Goal: Transaction & Acquisition: Book appointment/travel/reservation

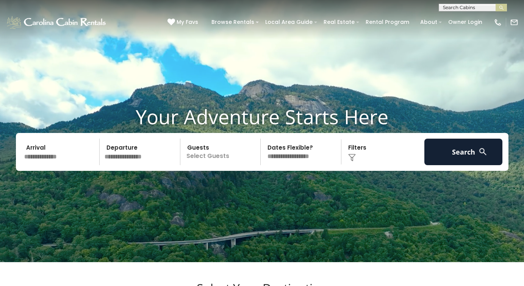
click at [194, 156] on p "Select Guests" at bounding box center [222, 152] width 78 height 27
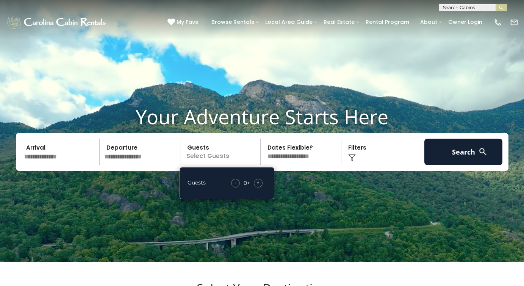
click at [259, 186] on span "+" at bounding box center [258, 183] width 3 height 8
click at [49, 165] on input "text" at bounding box center [61, 152] width 78 height 27
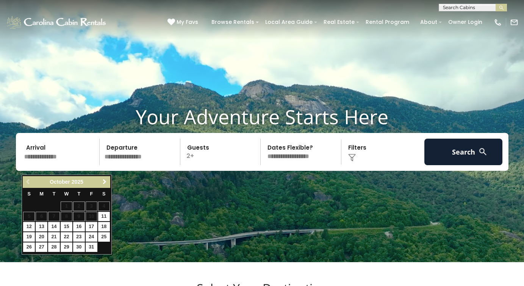
click at [105, 180] on span "Next" at bounding box center [105, 182] width 6 height 6
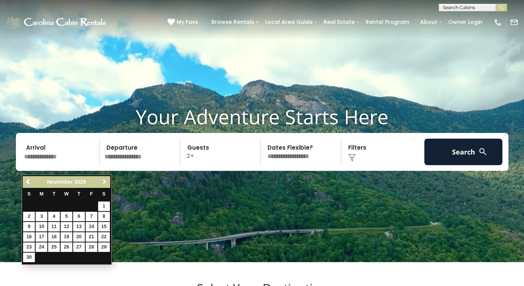
click at [105, 180] on span "Next" at bounding box center [105, 182] width 6 height 6
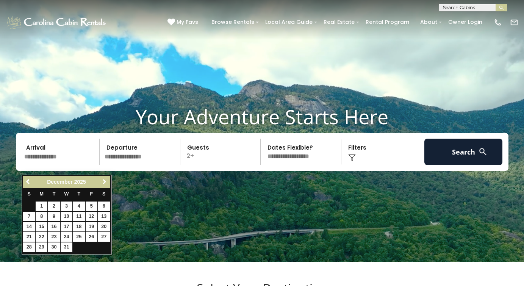
click at [105, 180] on span "Next" at bounding box center [105, 182] width 6 height 6
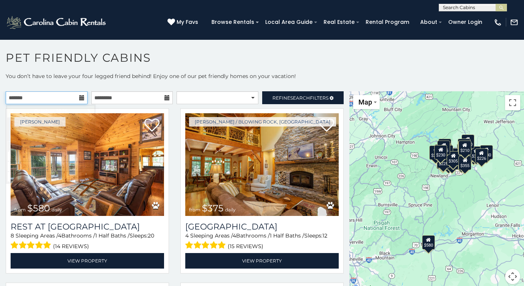
click at [74, 99] on input "text" at bounding box center [47, 97] width 82 height 13
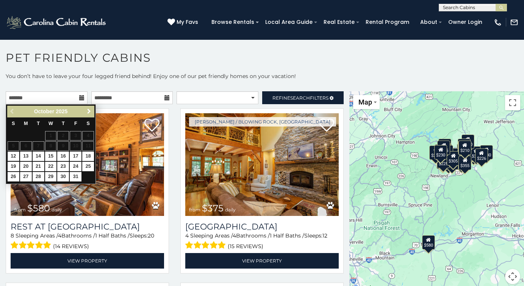
click at [90, 111] on span "Next" at bounding box center [89, 111] width 6 height 6
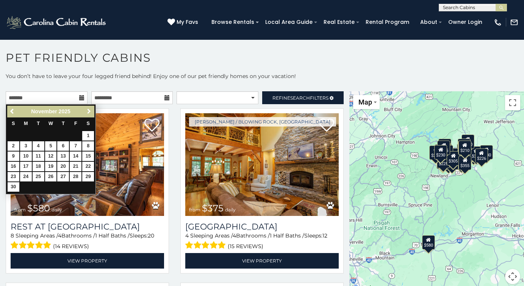
click at [90, 111] on span "Next" at bounding box center [89, 111] width 6 height 6
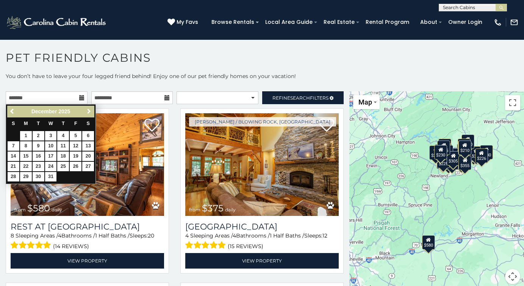
click at [90, 111] on span "Next" at bounding box center [89, 111] width 6 height 6
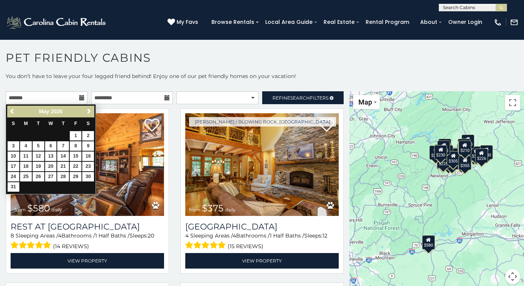
click at [77, 134] on link "1" at bounding box center [76, 135] width 12 height 9
type input "**********"
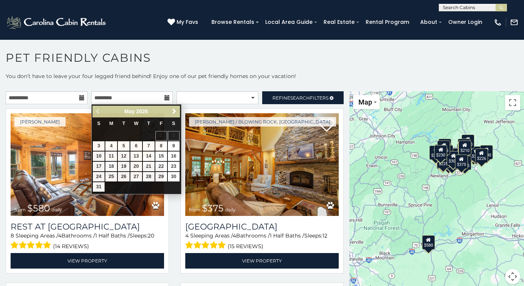
click at [197, 80] on p "You don’t have to leave your four legged friend behind! Enjoy one of our pet fr…" at bounding box center [262, 79] width 524 height 15
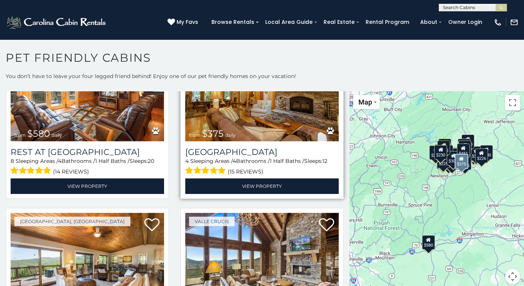
scroll to position [75, 0]
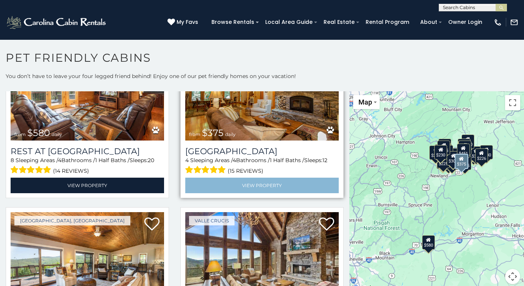
click at [268, 184] on link "View Property" at bounding box center [262, 186] width 154 height 16
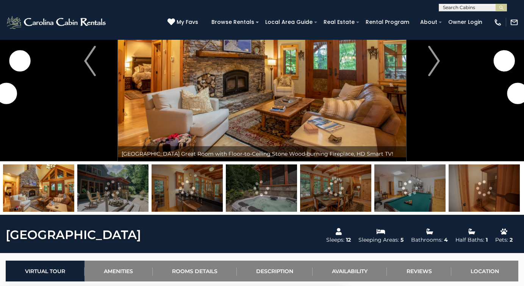
scroll to position [88, 0]
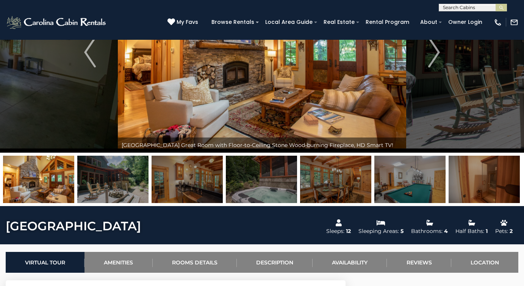
click at [114, 186] on img at bounding box center [112, 179] width 71 height 47
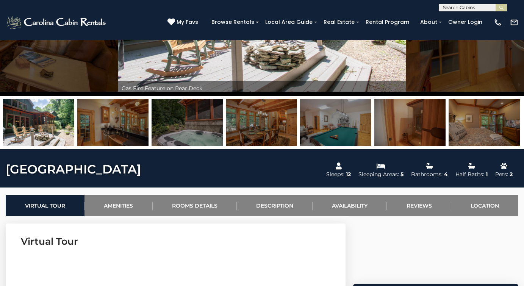
scroll to position [145, 0]
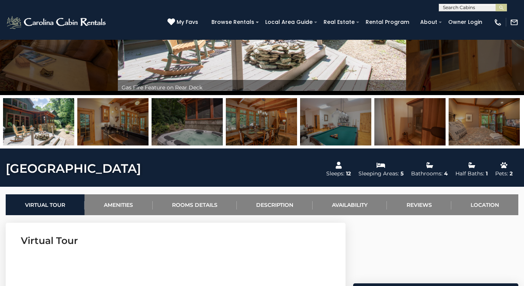
click at [422, 126] on img at bounding box center [410, 121] width 71 height 47
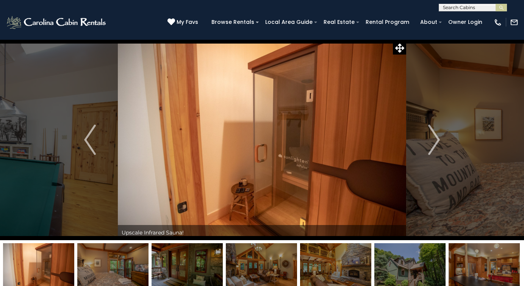
scroll to position [0, 0]
click at [434, 137] on img "Next" at bounding box center [433, 140] width 11 height 30
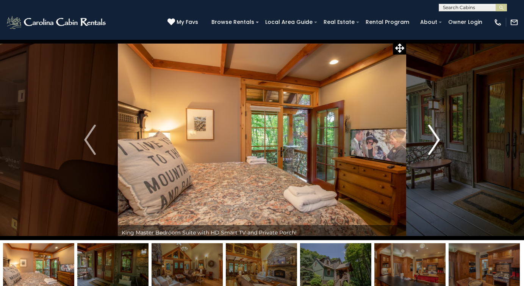
click at [434, 137] on img "Next" at bounding box center [433, 140] width 11 height 30
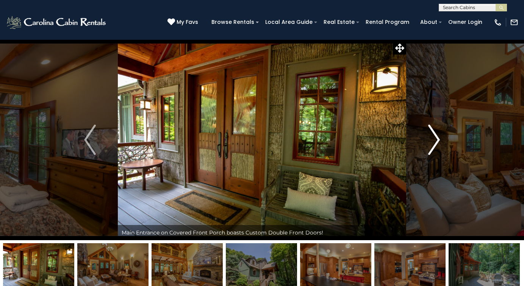
click at [434, 137] on img "Next" at bounding box center [433, 140] width 11 height 30
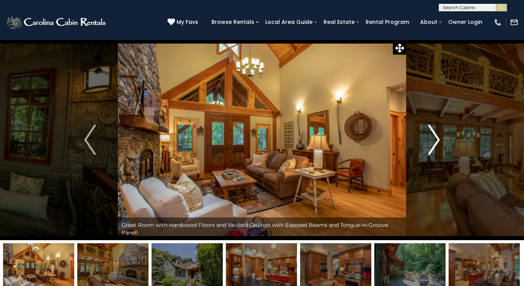
click at [434, 137] on img "Next" at bounding box center [433, 140] width 11 height 30
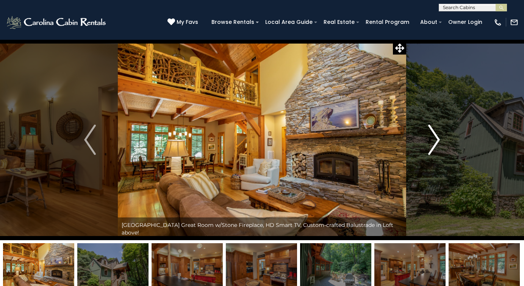
click at [434, 137] on img "Next" at bounding box center [433, 140] width 11 height 30
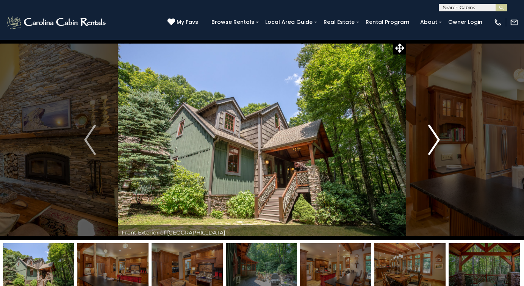
click at [434, 137] on img "Next" at bounding box center [433, 140] width 11 height 30
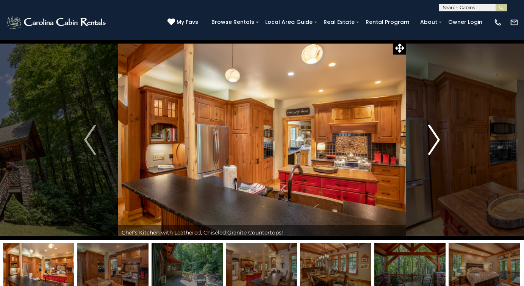
click at [434, 137] on img "Next" at bounding box center [433, 140] width 11 height 30
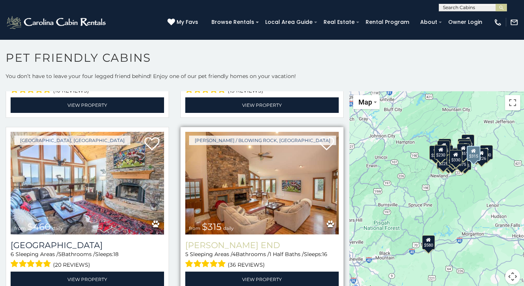
scroll to position [331, 0]
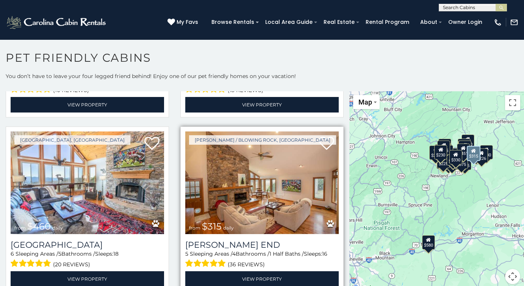
click at [228, 187] on img at bounding box center [262, 183] width 154 height 103
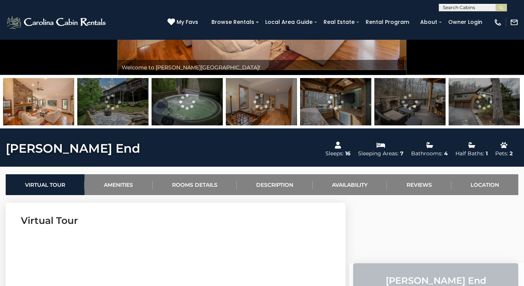
scroll to position [167, 0]
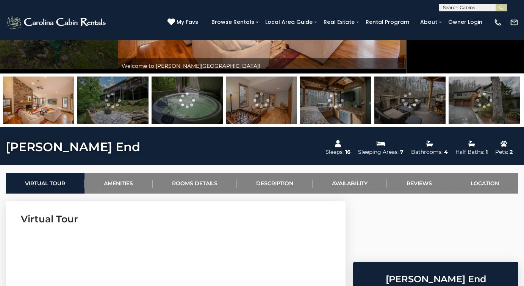
click at [403, 105] on img at bounding box center [410, 100] width 71 height 47
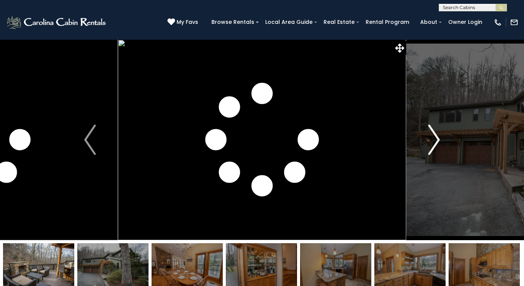
scroll to position [0, 0]
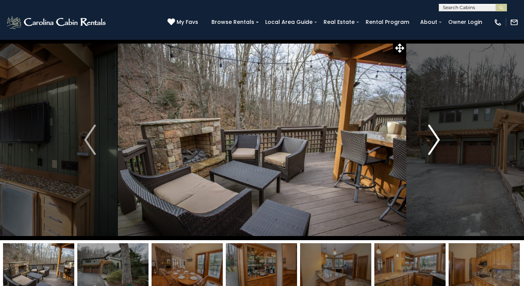
click at [436, 136] on img "Next" at bounding box center [433, 140] width 11 height 30
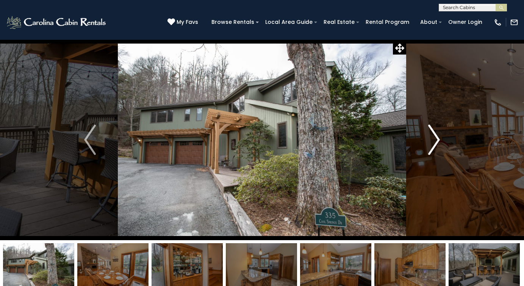
click at [436, 136] on img "Next" at bounding box center [433, 140] width 11 height 30
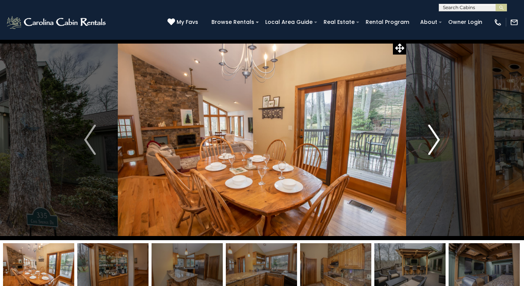
click at [436, 136] on img "Next" at bounding box center [433, 140] width 11 height 30
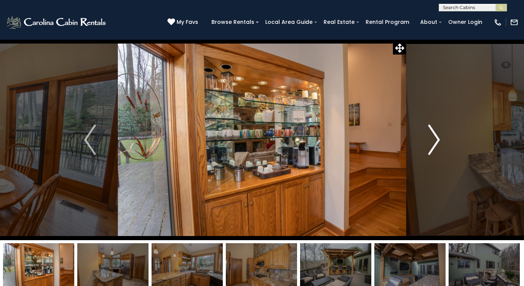
click at [436, 136] on img "Next" at bounding box center [433, 140] width 11 height 30
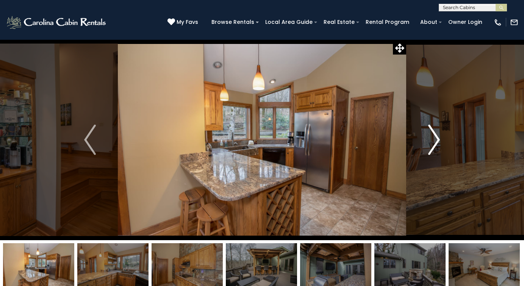
click at [436, 136] on img "Next" at bounding box center [433, 140] width 11 height 30
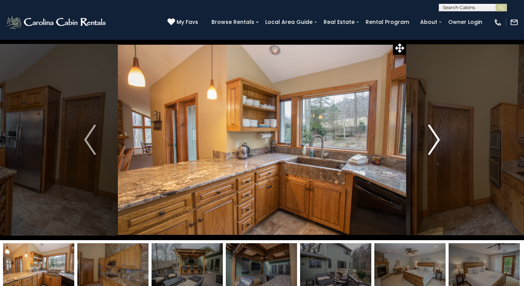
click at [436, 136] on img "Next" at bounding box center [433, 140] width 11 height 30
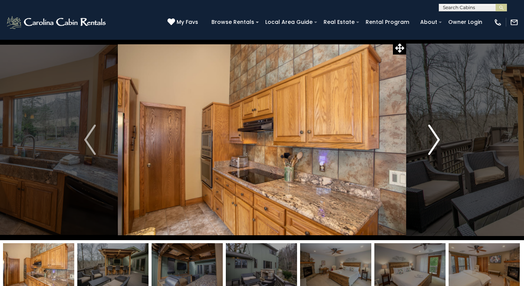
click at [436, 136] on img "Next" at bounding box center [433, 140] width 11 height 30
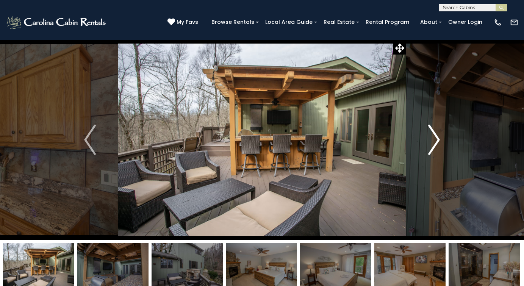
click at [436, 136] on img "Next" at bounding box center [433, 140] width 11 height 30
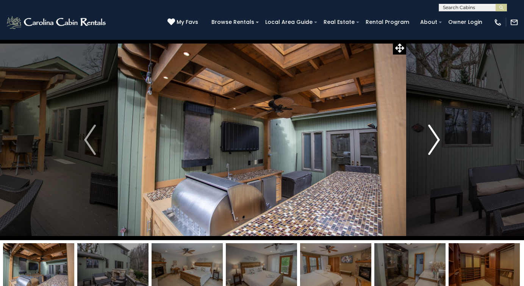
click at [436, 136] on img "Next" at bounding box center [433, 140] width 11 height 30
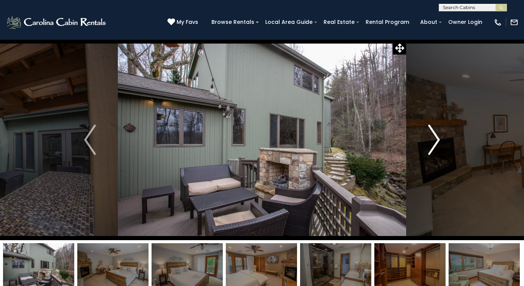
click at [436, 136] on img "Next" at bounding box center [433, 140] width 11 height 30
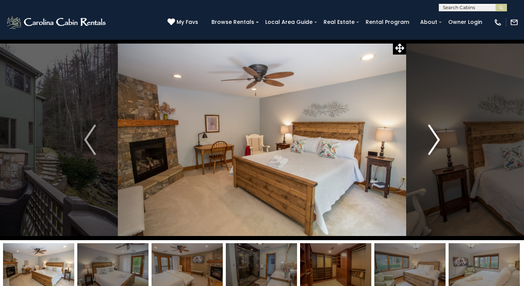
click at [436, 136] on img "Next" at bounding box center [433, 140] width 11 height 30
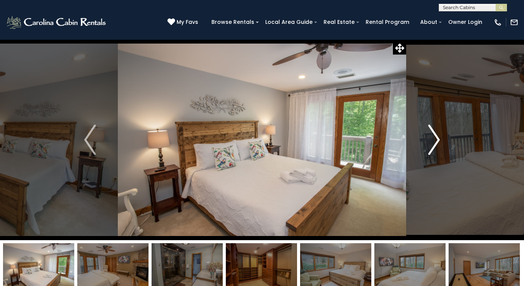
click at [436, 136] on img "Next" at bounding box center [433, 140] width 11 height 30
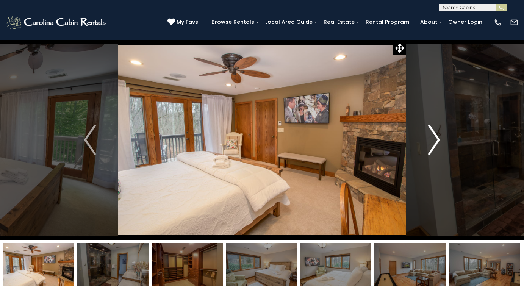
click at [436, 136] on img "Next" at bounding box center [433, 140] width 11 height 30
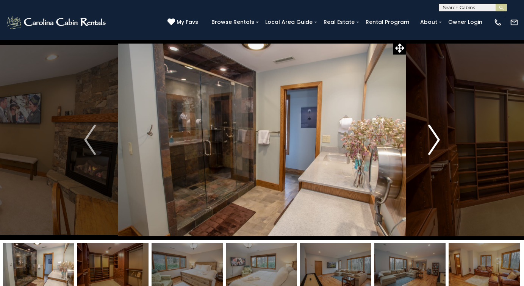
click at [436, 136] on img "Next" at bounding box center [433, 140] width 11 height 30
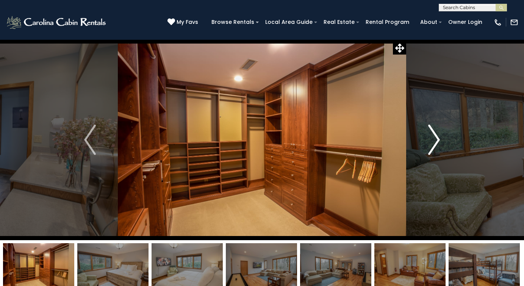
click at [436, 136] on img "Next" at bounding box center [433, 140] width 11 height 30
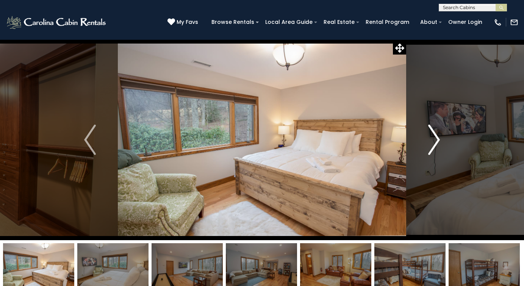
click at [436, 134] on img "Next" at bounding box center [433, 140] width 11 height 30
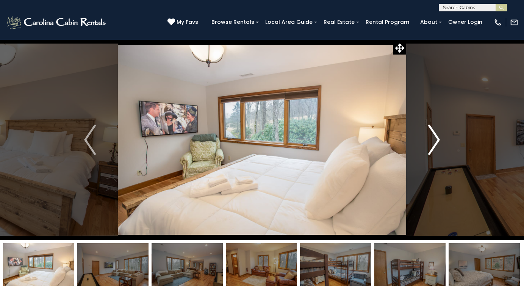
click at [436, 134] on img "Next" at bounding box center [433, 140] width 11 height 30
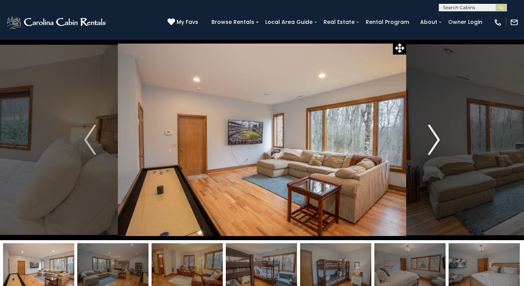
click at [436, 134] on img "Next" at bounding box center [433, 140] width 11 height 30
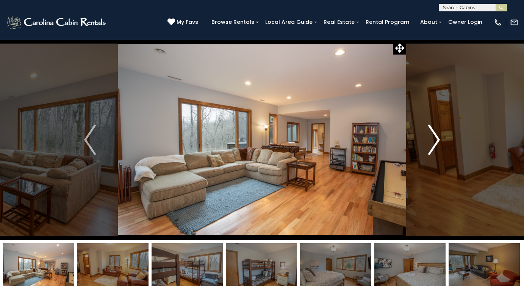
click at [436, 134] on img "Next" at bounding box center [433, 140] width 11 height 30
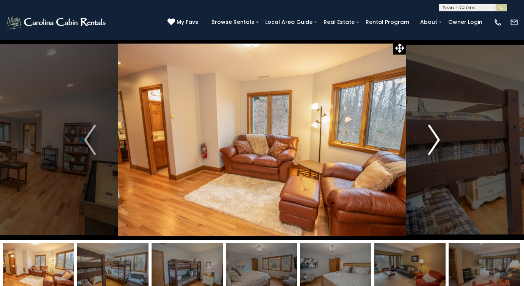
click at [436, 134] on img "Next" at bounding box center [433, 140] width 11 height 30
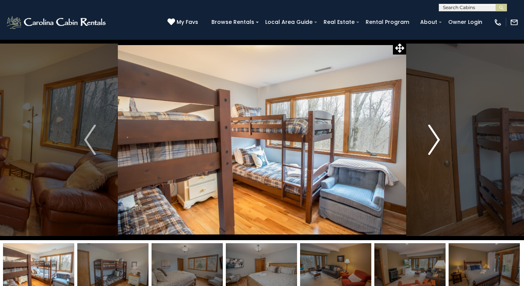
click at [436, 134] on img "Next" at bounding box center [433, 140] width 11 height 30
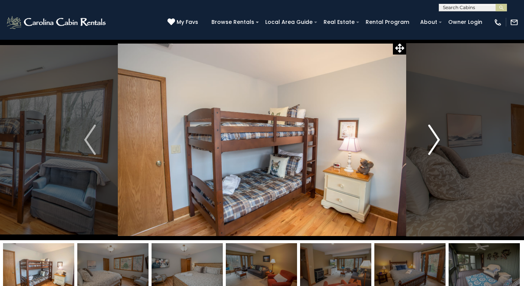
click at [436, 134] on img "Next" at bounding box center [433, 140] width 11 height 30
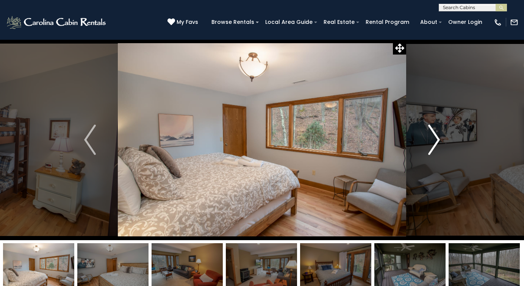
click at [436, 134] on img "Next" at bounding box center [433, 140] width 11 height 30
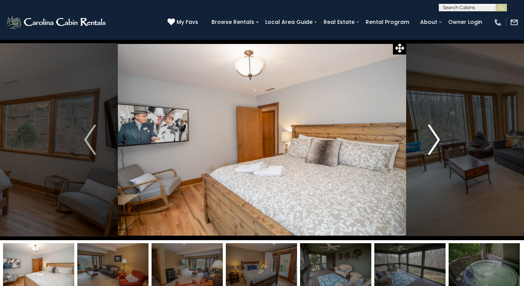
click at [436, 134] on img "Next" at bounding box center [433, 140] width 11 height 30
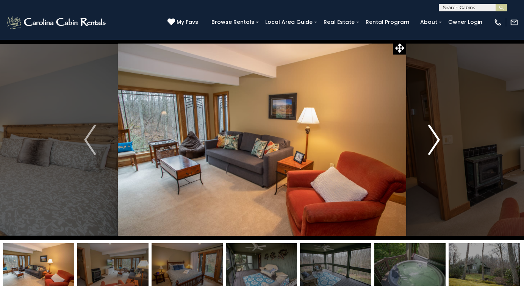
click at [436, 134] on img "Next" at bounding box center [433, 140] width 11 height 30
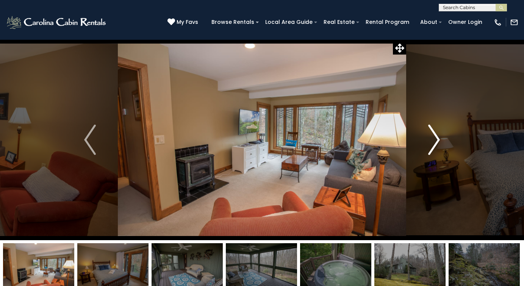
click at [436, 134] on img "Next" at bounding box center [433, 140] width 11 height 30
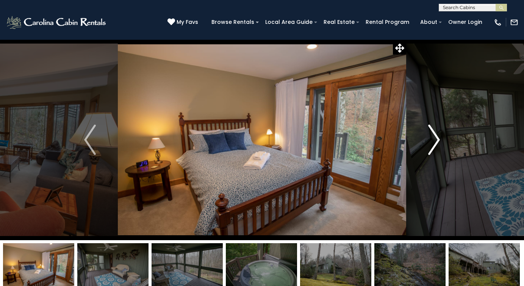
click at [436, 134] on img "Next" at bounding box center [433, 140] width 11 height 30
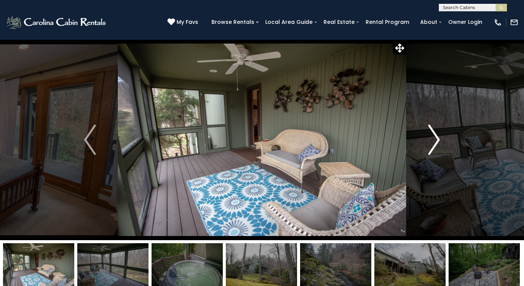
click at [436, 134] on img "Next" at bounding box center [433, 140] width 11 height 30
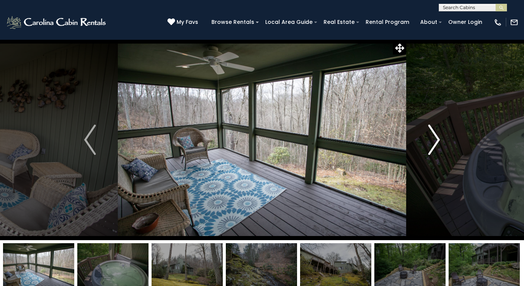
click at [436, 134] on img "Next" at bounding box center [433, 140] width 11 height 30
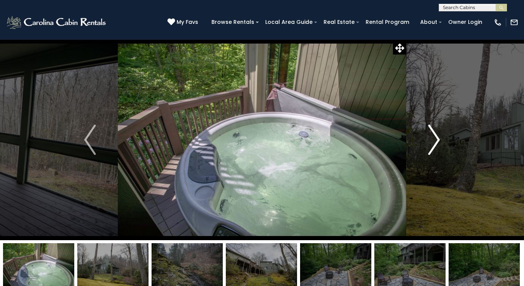
click at [436, 134] on img "Next" at bounding box center [433, 140] width 11 height 30
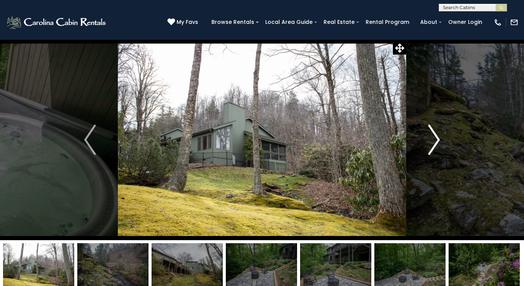
click at [436, 134] on img "Next" at bounding box center [433, 140] width 11 height 30
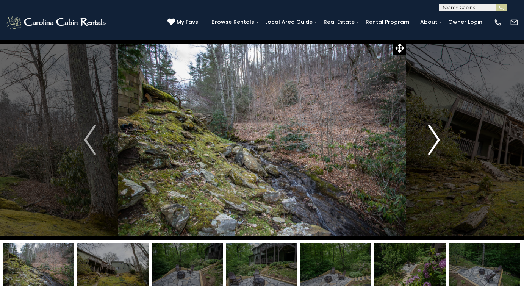
click at [436, 134] on img "Next" at bounding box center [433, 140] width 11 height 30
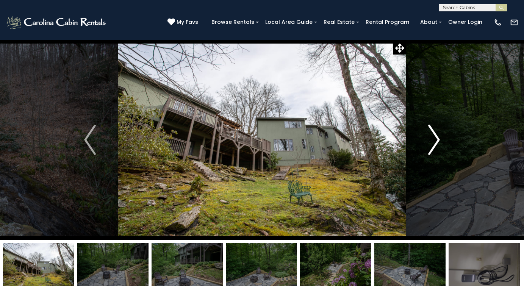
click at [436, 134] on img "Next" at bounding box center [433, 140] width 11 height 30
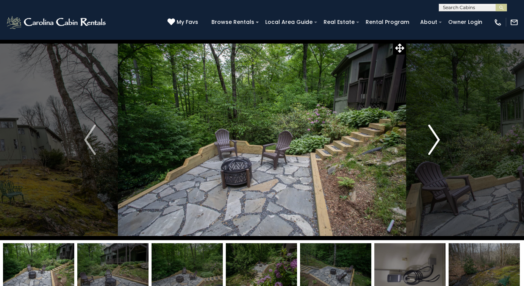
click at [436, 134] on img "Next" at bounding box center [433, 140] width 11 height 30
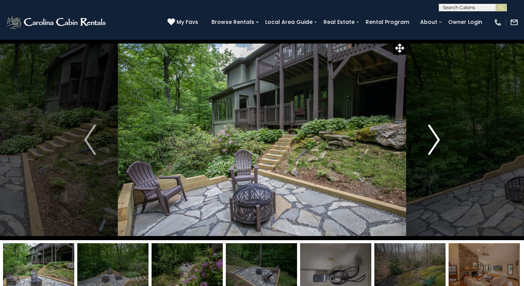
click at [436, 134] on img "Next" at bounding box center [433, 140] width 11 height 30
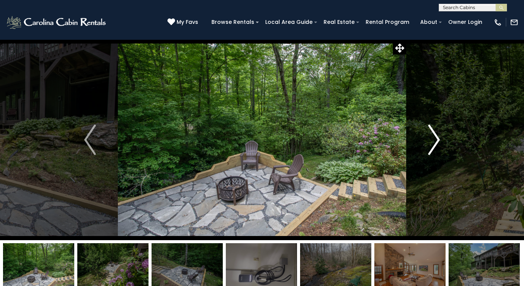
click at [436, 134] on img "Next" at bounding box center [433, 140] width 11 height 30
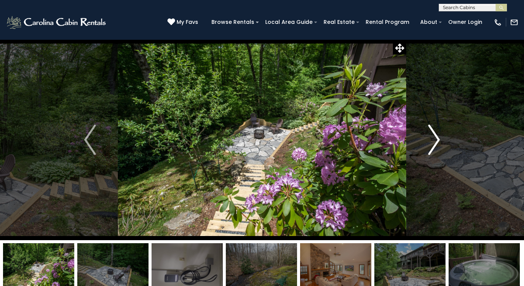
click at [436, 134] on img "Next" at bounding box center [433, 140] width 11 height 30
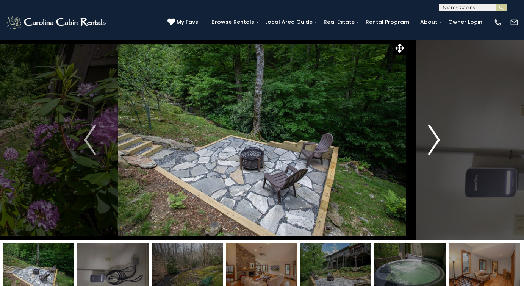
click at [436, 134] on img "Next" at bounding box center [433, 140] width 11 height 30
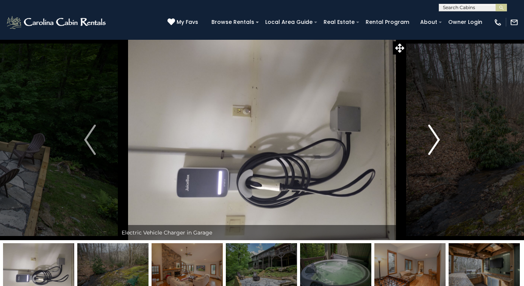
click at [436, 134] on img "Next" at bounding box center [433, 140] width 11 height 30
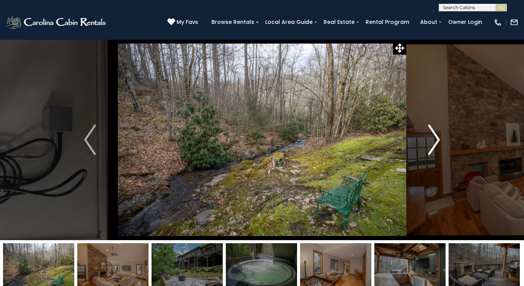
click at [436, 134] on img "Next" at bounding box center [433, 140] width 11 height 30
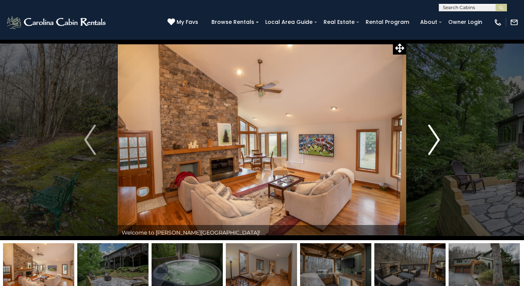
click at [436, 134] on img "Next" at bounding box center [433, 140] width 11 height 30
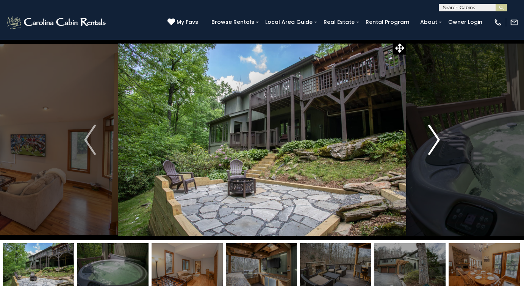
click at [436, 134] on img "Next" at bounding box center [433, 140] width 11 height 30
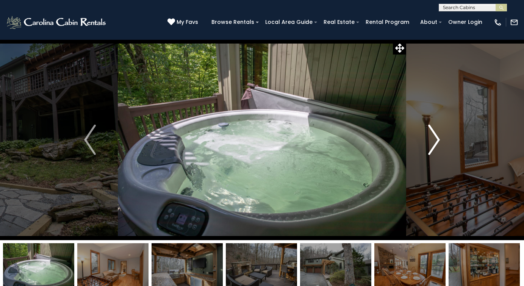
click at [436, 134] on img "Next" at bounding box center [433, 140] width 11 height 30
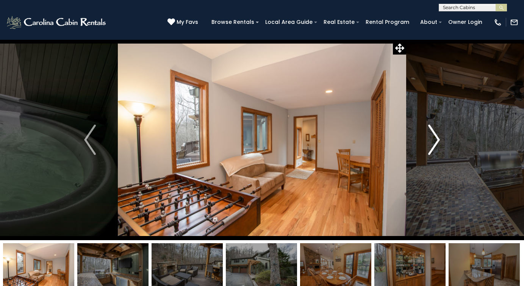
click at [436, 134] on img "Next" at bounding box center [433, 140] width 11 height 30
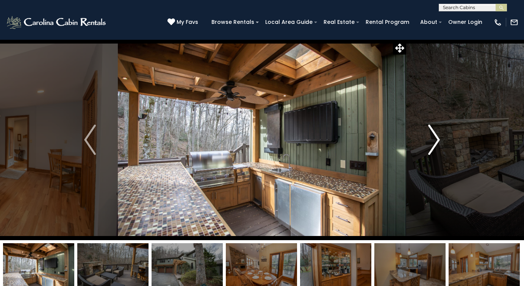
click at [436, 134] on img "Next" at bounding box center [433, 140] width 11 height 30
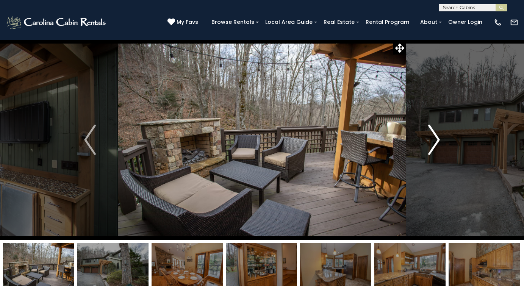
click at [436, 134] on img "Next" at bounding box center [433, 140] width 11 height 30
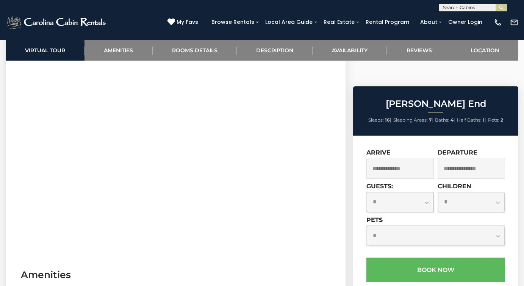
scroll to position [321, 0]
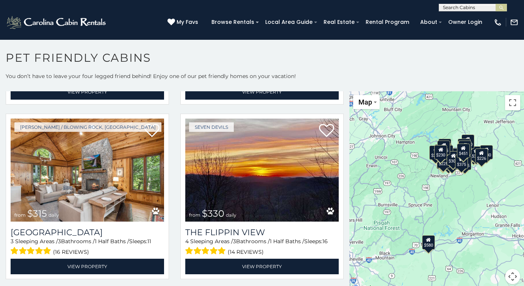
scroll to position [520, 0]
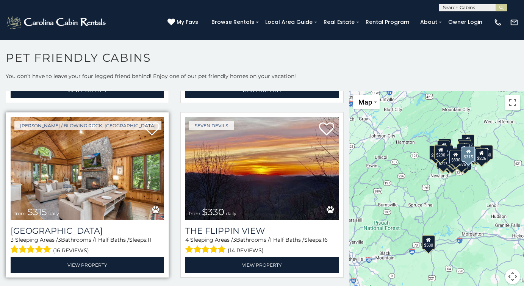
click at [110, 166] on img at bounding box center [88, 168] width 154 height 103
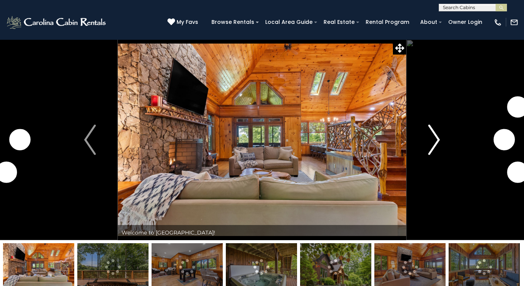
click at [438, 140] on img "Next" at bounding box center [433, 140] width 11 height 30
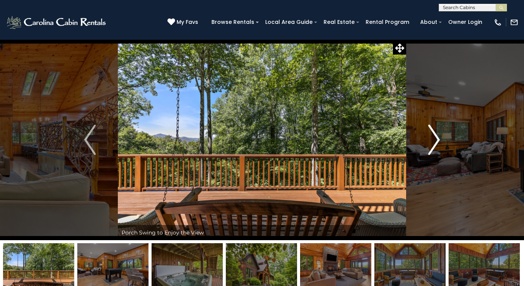
click at [438, 140] on img "Next" at bounding box center [433, 140] width 11 height 30
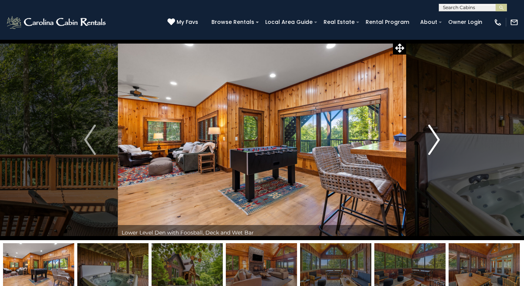
click at [438, 140] on img "Next" at bounding box center [433, 140] width 11 height 30
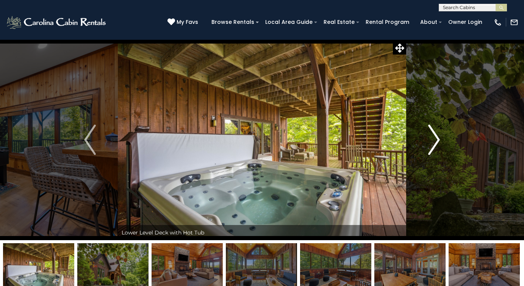
click at [438, 140] on img "Next" at bounding box center [433, 140] width 11 height 30
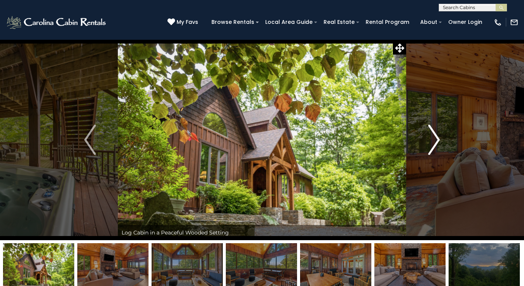
click at [438, 140] on img "Next" at bounding box center [433, 140] width 11 height 30
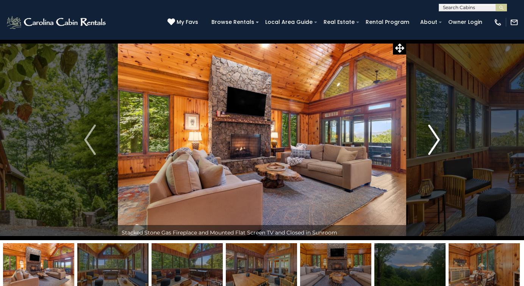
click at [438, 140] on img "Next" at bounding box center [433, 140] width 11 height 30
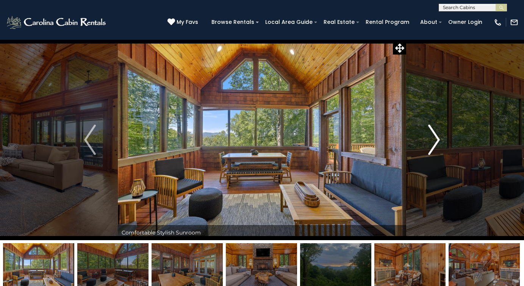
click at [438, 140] on img "Next" at bounding box center [433, 140] width 11 height 30
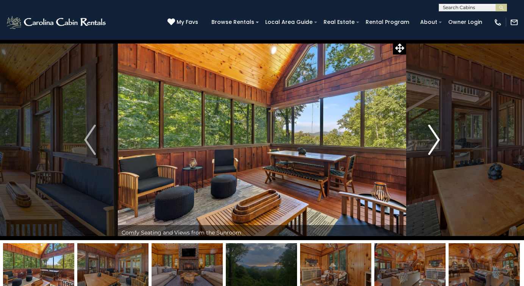
click at [438, 140] on img "Next" at bounding box center [433, 140] width 11 height 30
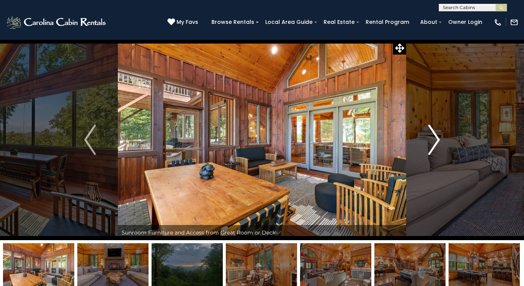
click at [438, 140] on img "Next" at bounding box center [433, 140] width 11 height 30
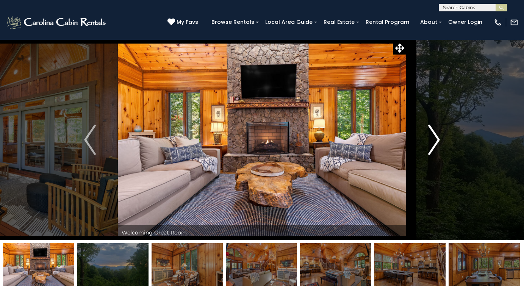
click at [438, 140] on img "Next" at bounding box center [433, 140] width 11 height 30
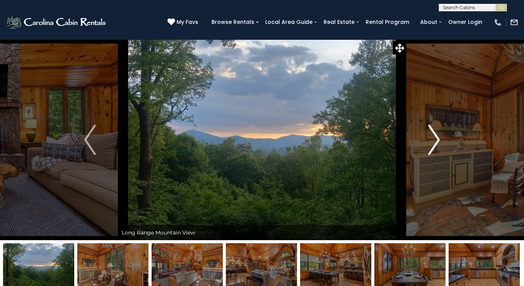
click at [438, 140] on img "Next" at bounding box center [433, 140] width 11 height 30
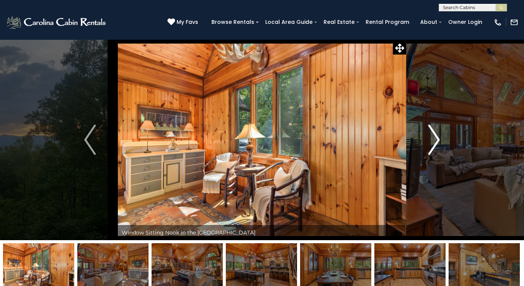
click at [438, 140] on img "Next" at bounding box center [433, 140] width 11 height 30
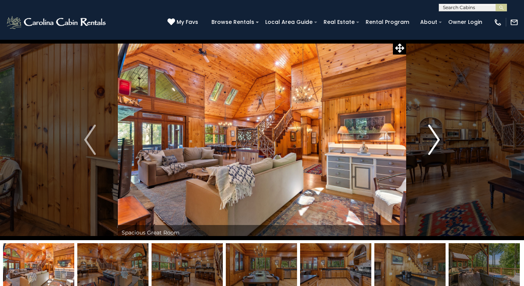
click at [438, 140] on img "Next" at bounding box center [433, 140] width 11 height 30
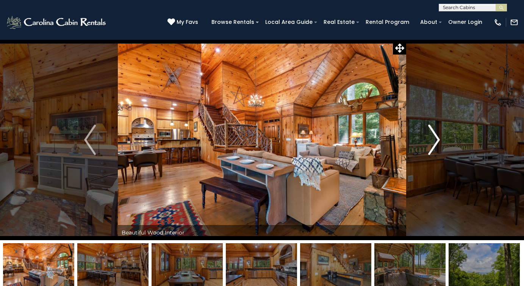
click at [438, 140] on img "Next" at bounding box center [433, 140] width 11 height 30
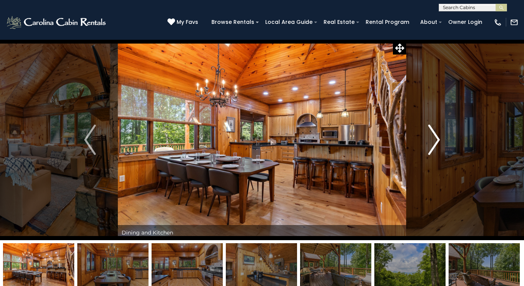
click at [438, 140] on img "Next" at bounding box center [433, 140] width 11 height 30
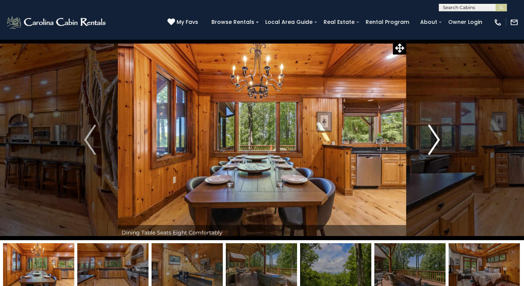
click at [438, 140] on img "Next" at bounding box center [433, 140] width 11 height 30
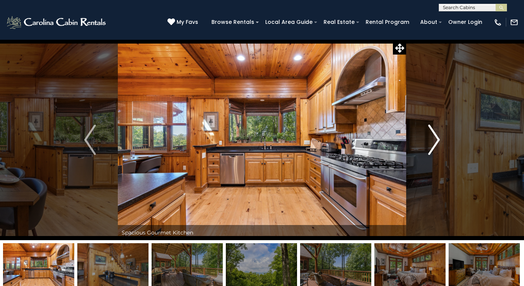
click at [438, 140] on img "Next" at bounding box center [433, 140] width 11 height 30
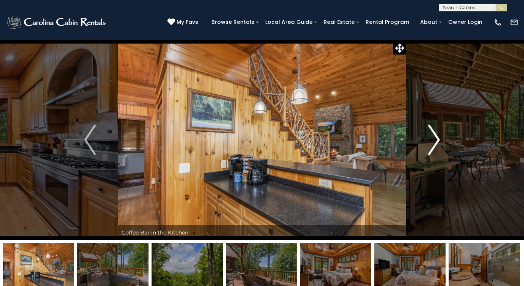
click at [438, 140] on img "Next" at bounding box center [433, 140] width 11 height 30
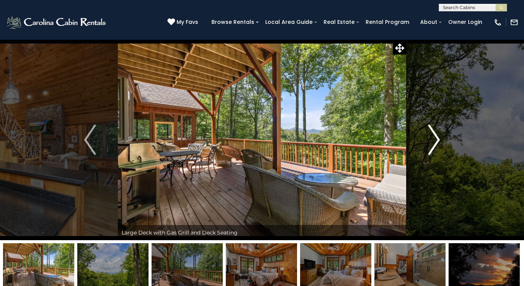
click at [438, 140] on img "Next" at bounding box center [433, 140] width 11 height 30
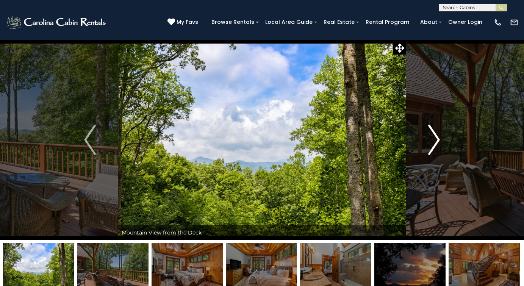
click at [438, 140] on img "Next" at bounding box center [433, 140] width 11 height 30
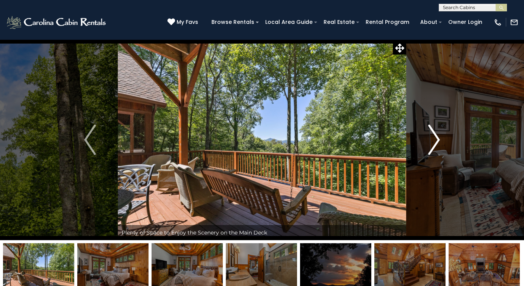
click at [438, 140] on img "Next" at bounding box center [433, 140] width 11 height 30
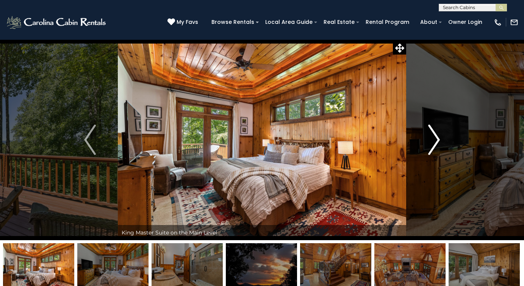
click at [438, 140] on img "Next" at bounding box center [433, 140] width 11 height 30
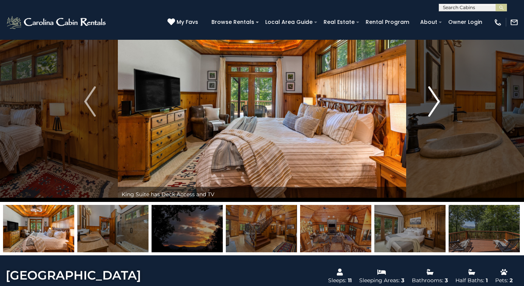
scroll to position [40, 0]
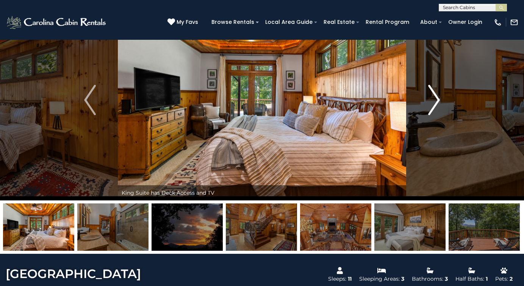
click at [436, 100] on img "Next" at bounding box center [433, 100] width 11 height 30
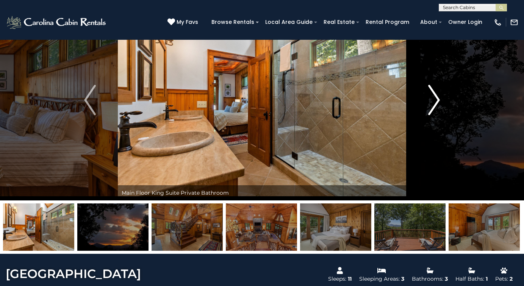
click at [436, 100] on img "Next" at bounding box center [433, 100] width 11 height 30
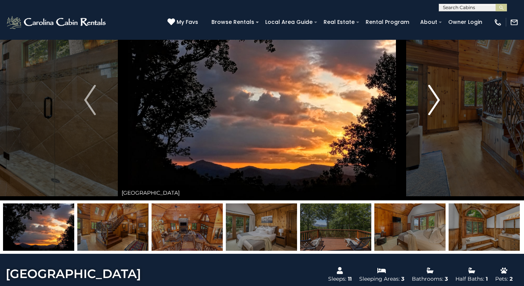
click at [436, 100] on img "Next" at bounding box center [433, 100] width 11 height 30
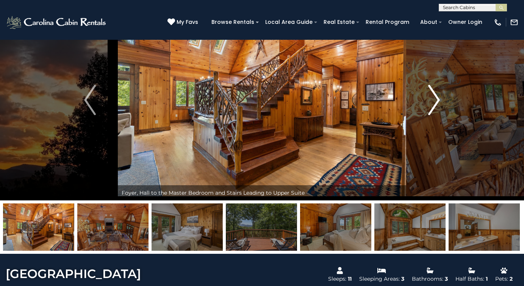
click at [436, 100] on img "Next" at bounding box center [433, 100] width 11 height 30
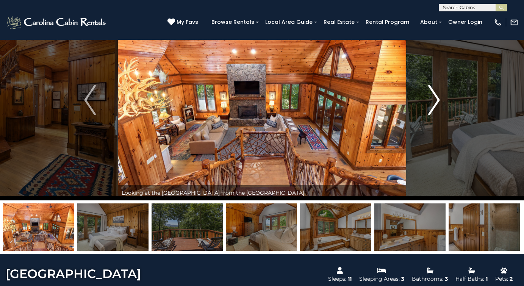
click at [436, 100] on img "Next" at bounding box center [433, 100] width 11 height 30
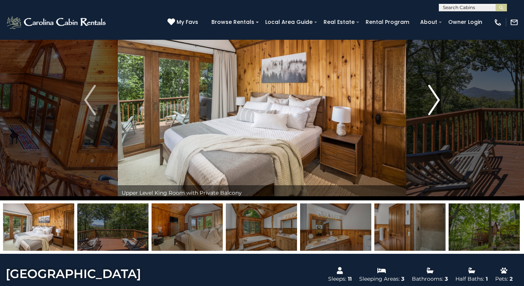
click at [436, 100] on img "Next" at bounding box center [433, 100] width 11 height 30
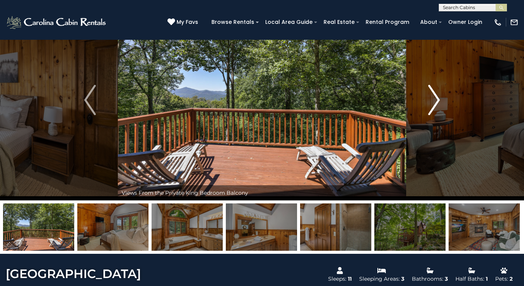
click at [436, 100] on img "Next" at bounding box center [433, 100] width 11 height 30
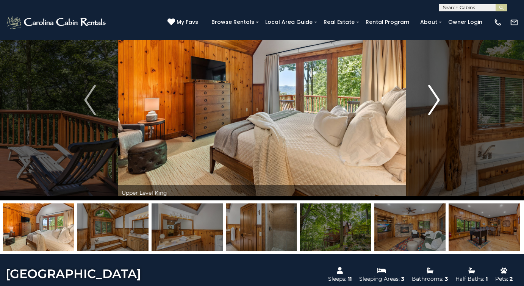
click at [436, 100] on img "Next" at bounding box center [433, 100] width 11 height 30
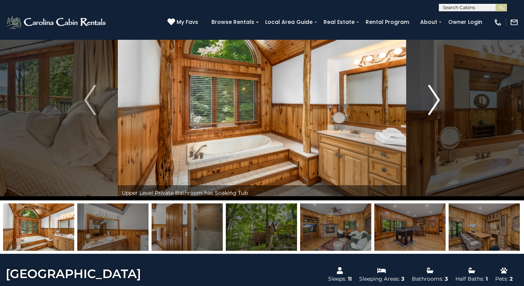
click at [436, 100] on img "Next" at bounding box center [433, 100] width 11 height 30
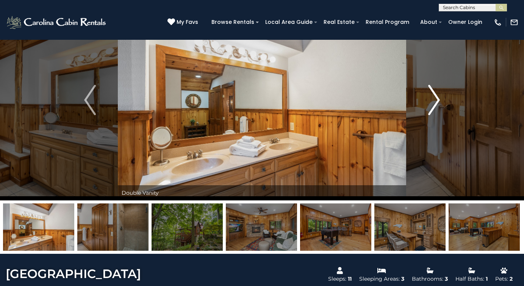
click at [436, 100] on img "Next" at bounding box center [433, 100] width 11 height 30
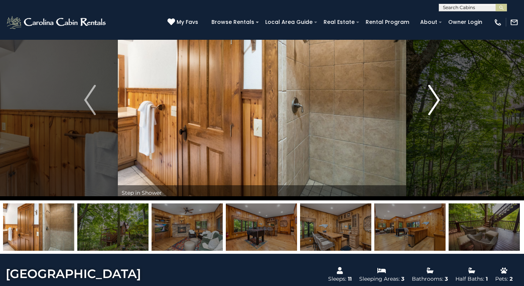
click at [436, 100] on img "Next" at bounding box center [433, 100] width 11 height 30
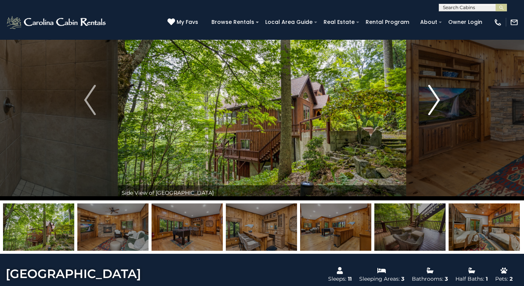
click at [436, 100] on img "Next" at bounding box center [433, 100] width 11 height 30
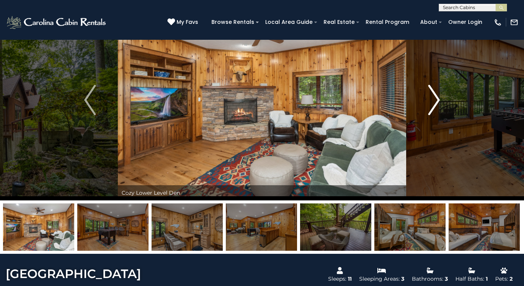
click at [436, 100] on img "Next" at bounding box center [433, 100] width 11 height 30
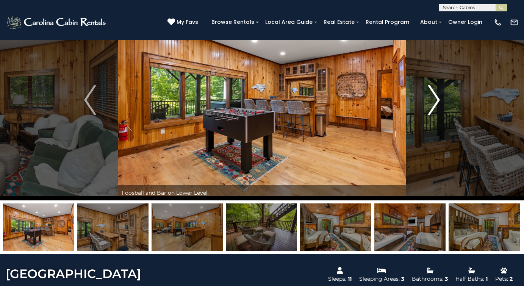
click at [436, 100] on img "Next" at bounding box center [433, 100] width 11 height 30
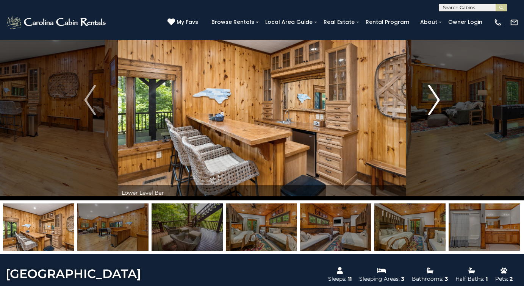
click at [436, 100] on img "Next" at bounding box center [433, 100] width 11 height 30
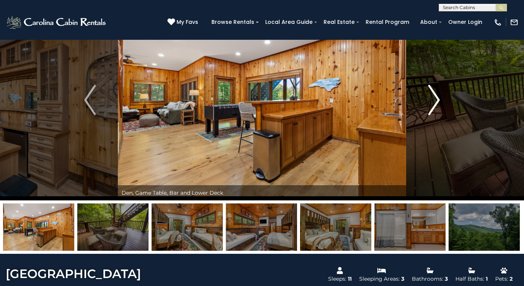
click at [436, 100] on img "Next" at bounding box center [433, 100] width 11 height 30
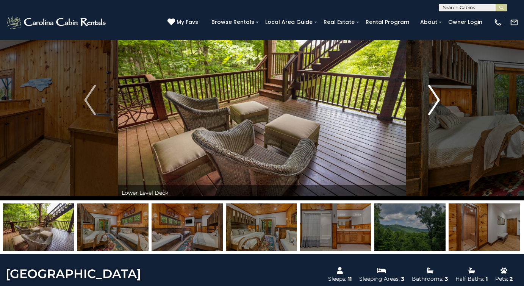
click at [436, 100] on img "Next" at bounding box center [433, 100] width 11 height 30
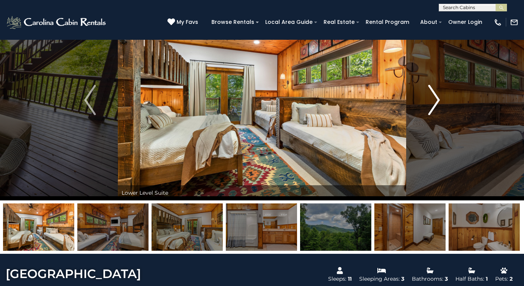
click at [436, 100] on img "Next" at bounding box center [433, 100] width 11 height 30
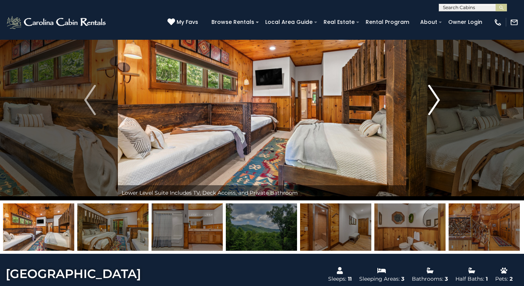
click at [436, 100] on img "Next" at bounding box center [433, 100] width 11 height 30
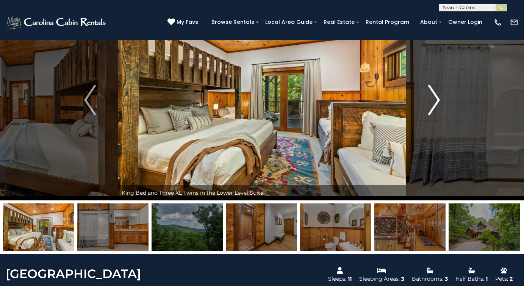
click at [436, 100] on img "Next" at bounding box center [433, 100] width 11 height 30
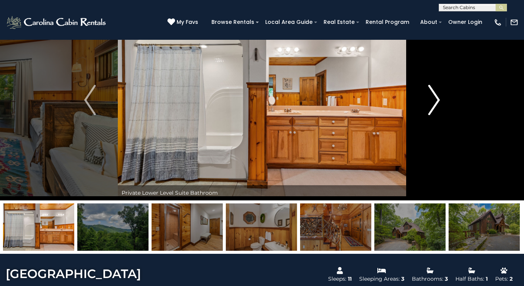
click at [436, 100] on img "Next" at bounding box center [433, 100] width 11 height 30
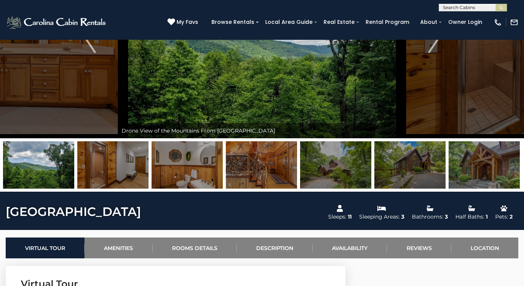
scroll to position [114, 0]
